Goal: Find specific page/section: Find specific page/section

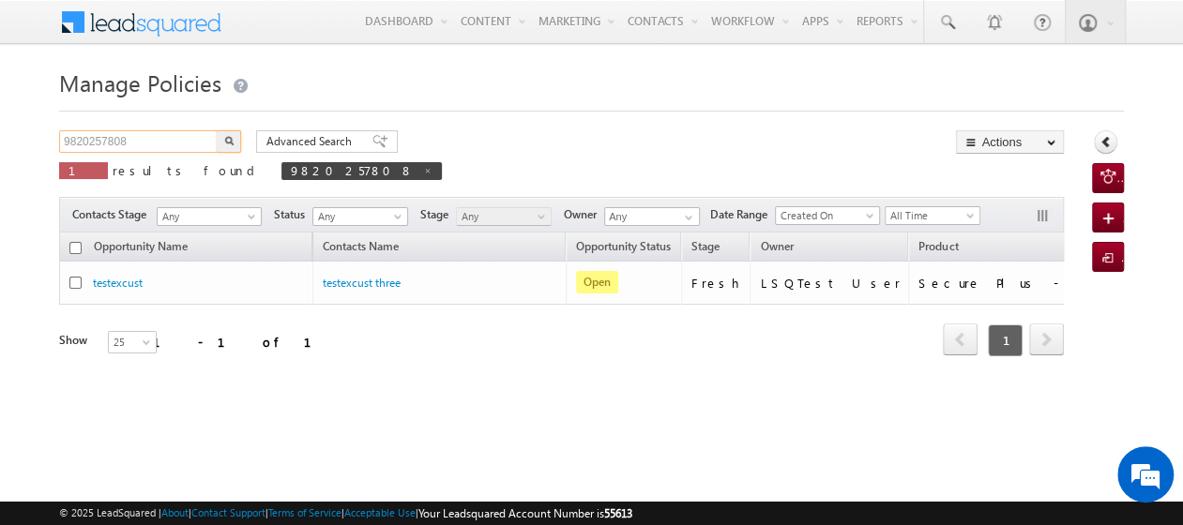
click at [166, 137] on input "9820257808" at bounding box center [139, 141] width 160 height 23
type input "9"
paste input "8787656454"
type input "8787656454"
click at [224, 139] on img "button" at bounding box center [228, 140] width 9 height 9
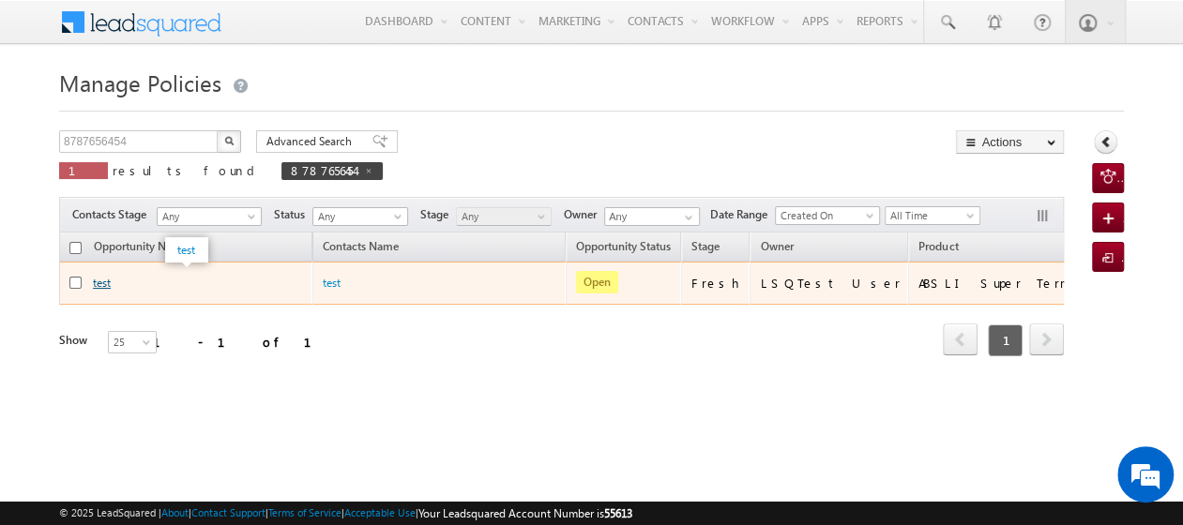
click at [103, 285] on link "test" at bounding box center [102, 283] width 18 height 14
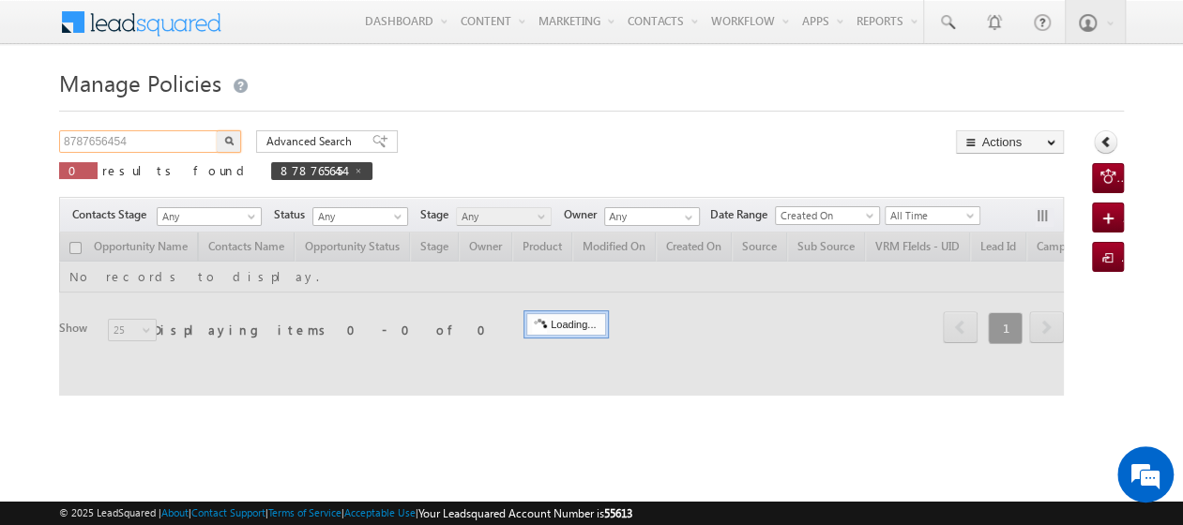
click at [150, 142] on input "8787656454" at bounding box center [139, 141] width 160 height 23
type input "8"
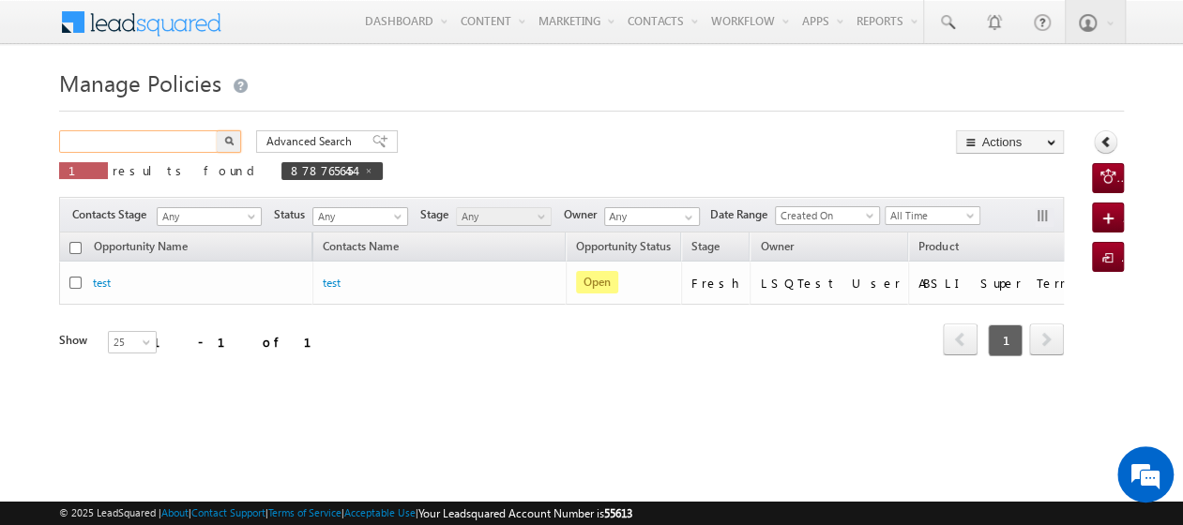
click at [150, 142] on input "text" at bounding box center [139, 141] width 160 height 23
paste input "9897545646"
type input "9897545646"
click at [217, 130] on button "button" at bounding box center [229, 141] width 24 height 23
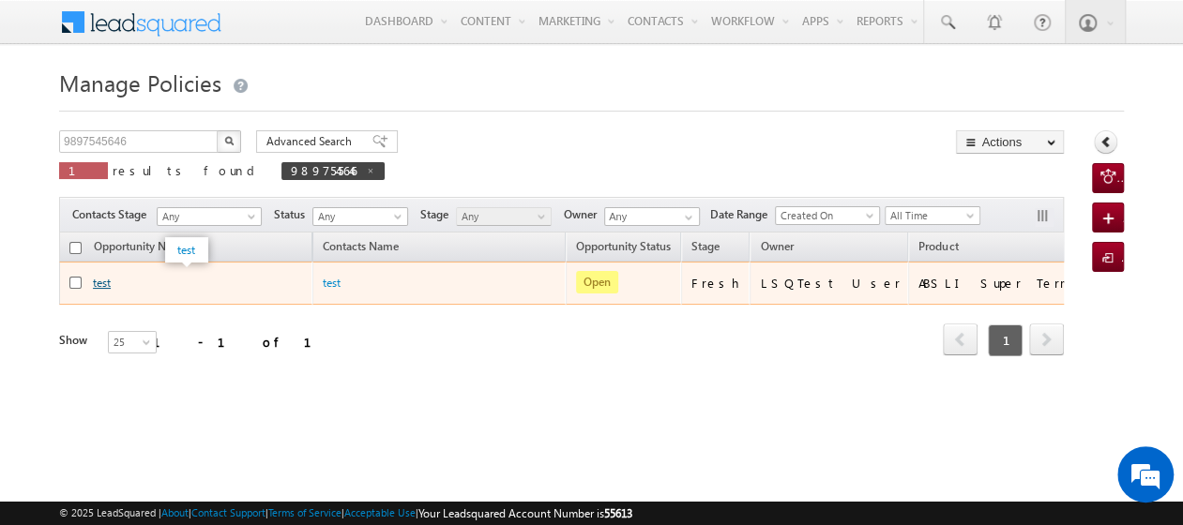
click at [103, 286] on link "test" at bounding box center [102, 283] width 18 height 14
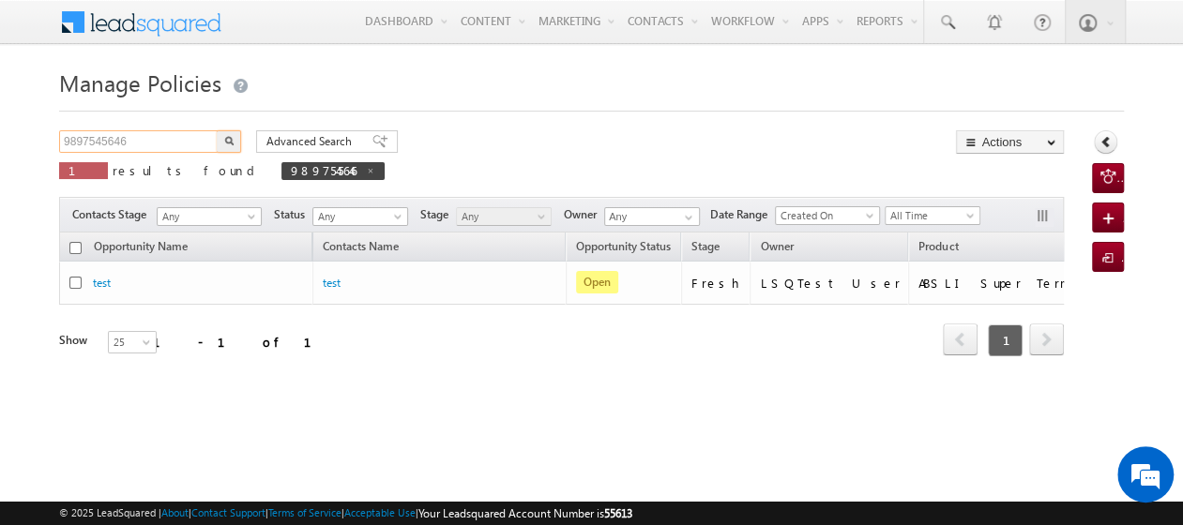
click at [146, 143] on input "9897545646" at bounding box center [139, 141] width 160 height 23
type input "9"
paste input "8766666454 Sriramakrishna Bodige 8787656454"
type input "8787656454"
click at [228, 143] on img "button" at bounding box center [228, 140] width 9 height 9
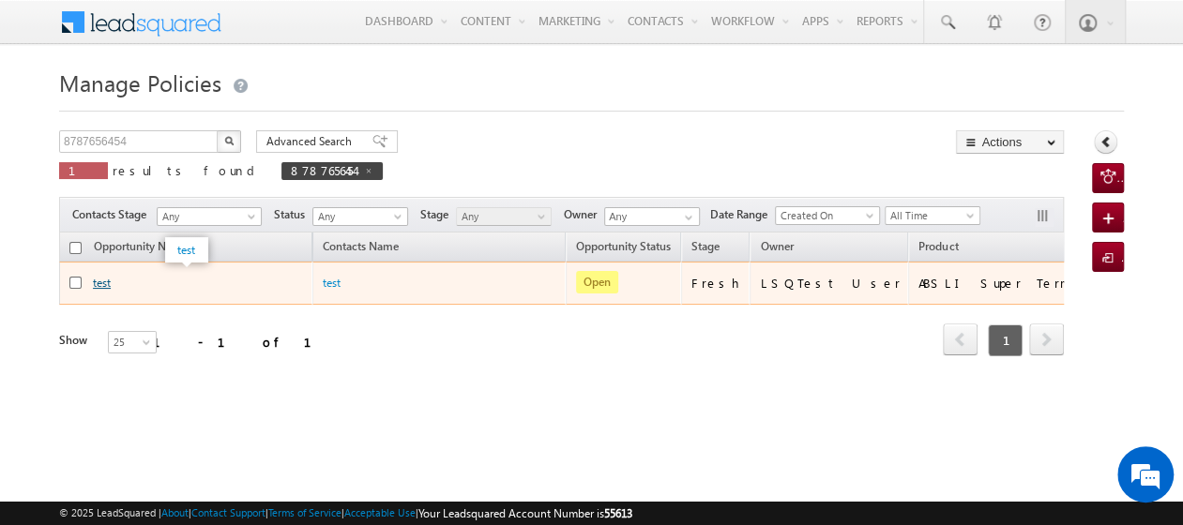
click at [105, 287] on link "test" at bounding box center [102, 283] width 18 height 14
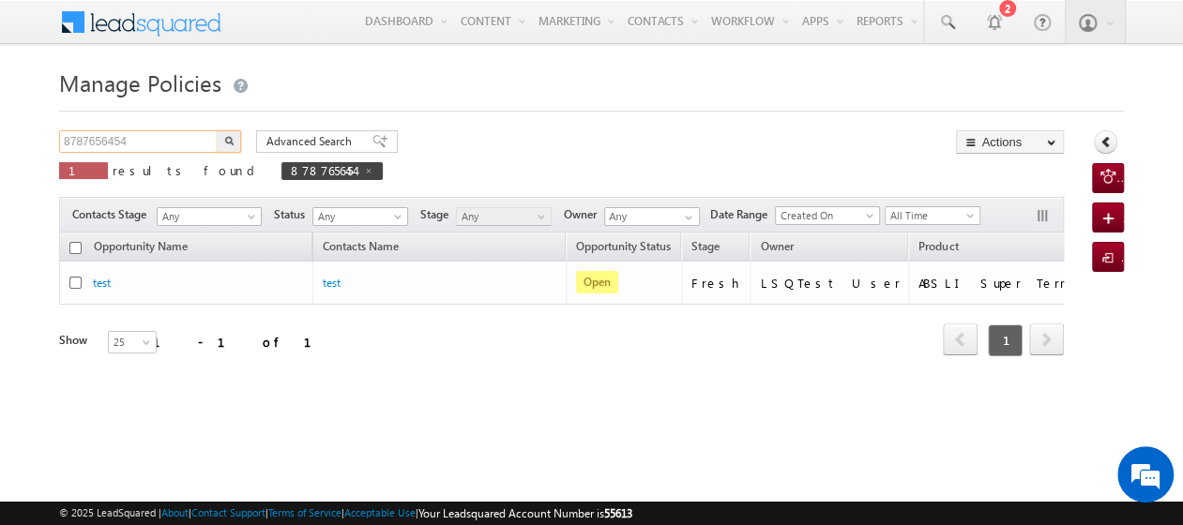
click at [137, 139] on input "8787656454" at bounding box center [139, 141] width 160 height 23
type input "8"
paste input "9515908765"
type input "9515908765"
click at [229, 142] on img "button" at bounding box center [228, 140] width 9 height 9
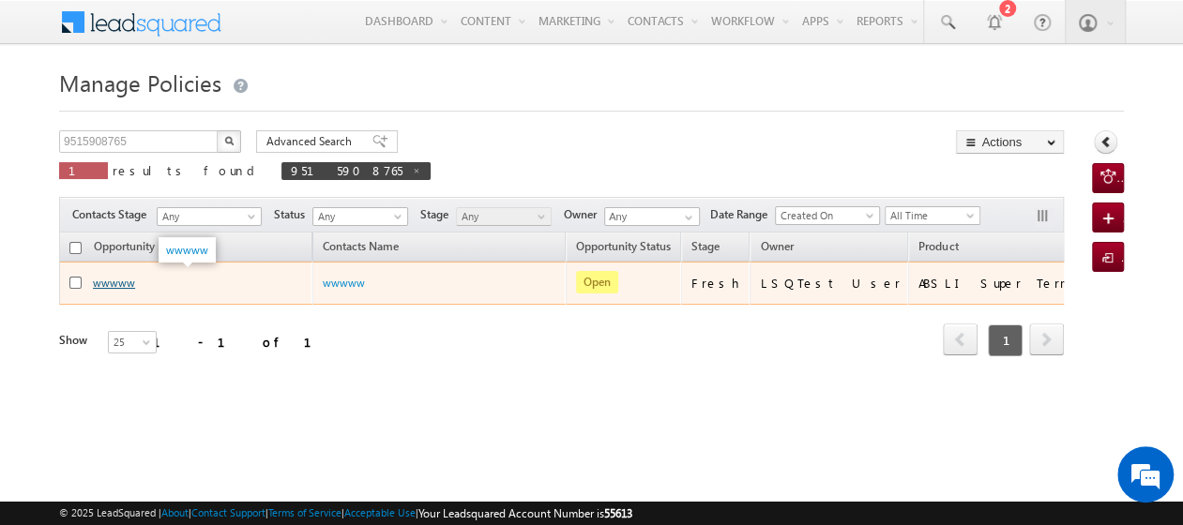
click at [117, 282] on link "wwwww" at bounding box center [114, 283] width 42 height 14
